Goal: Check status: Check status

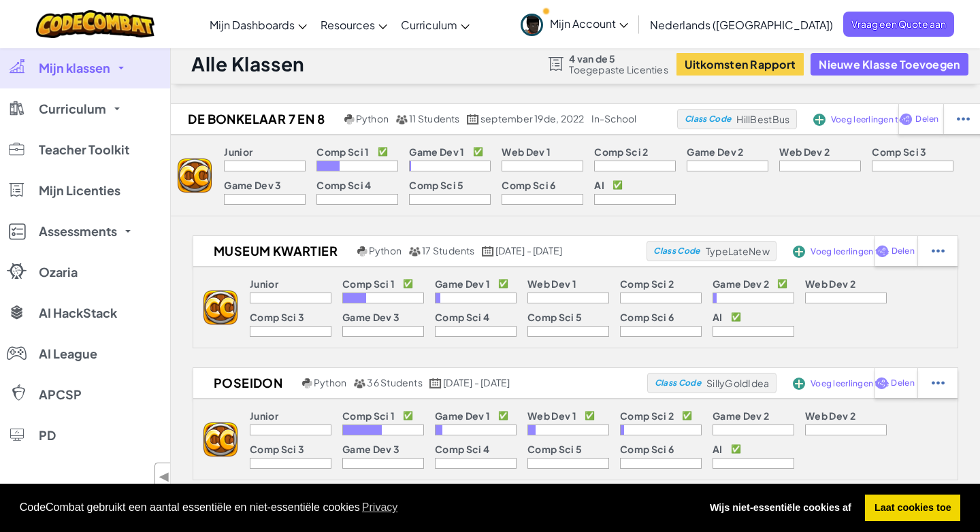
scroll to position [7, 0]
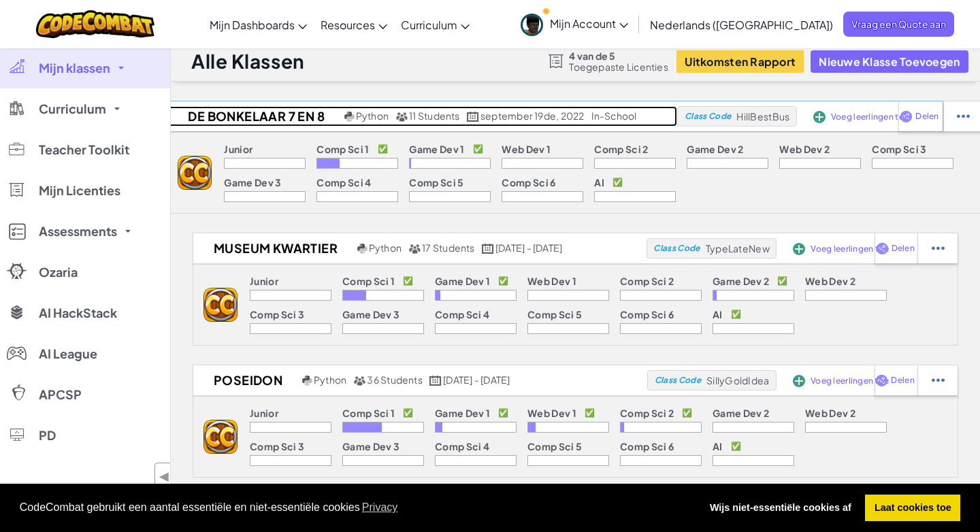
click at [242, 119] on h2 "De Bonkelaar 7 en 8" at bounding box center [254, 116] width 174 height 20
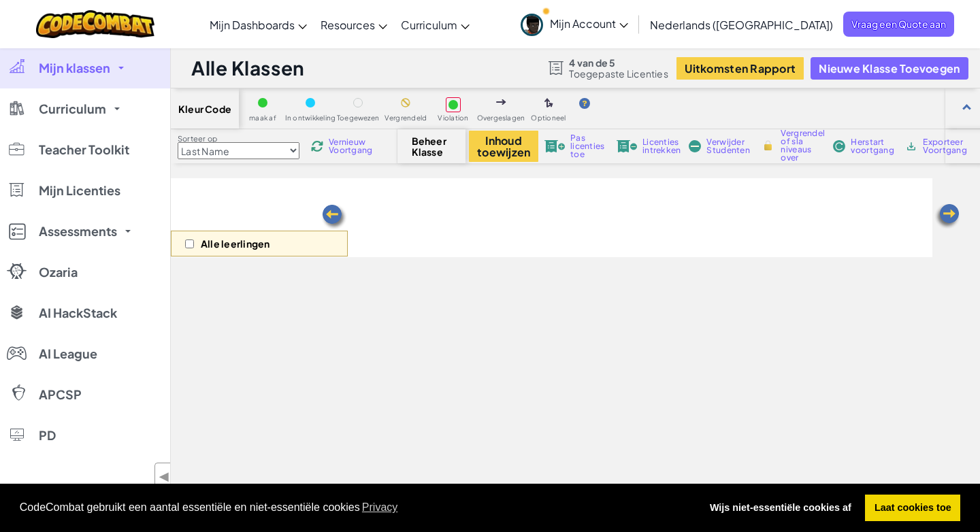
select select "560f1a9f22961295f9427742"
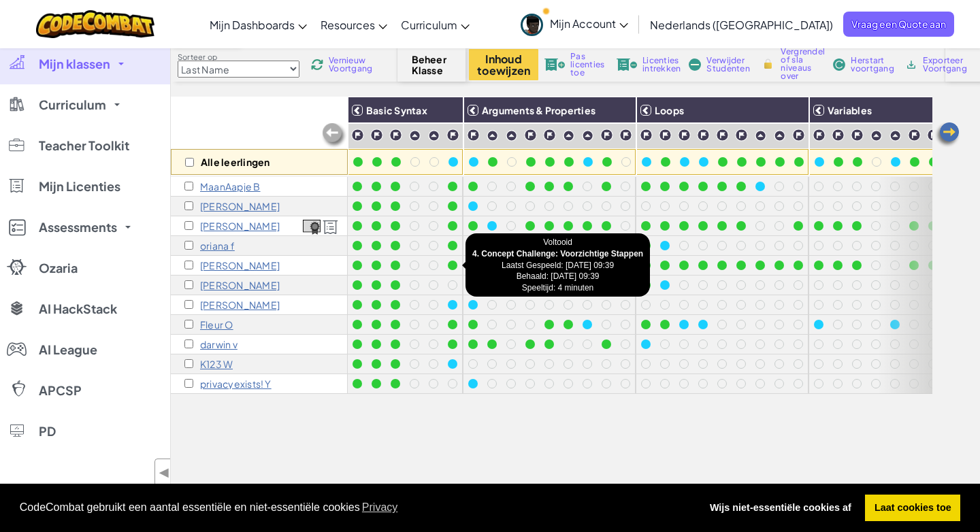
scroll to position [83, 0]
